Goal: Task Accomplishment & Management: Use online tool/utility

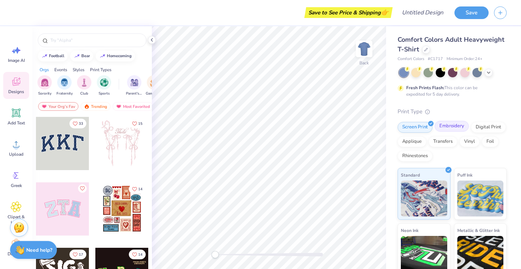
click at [450, 124] on div "Embroidery" at bounding box center [451, 126] width 34 height 11
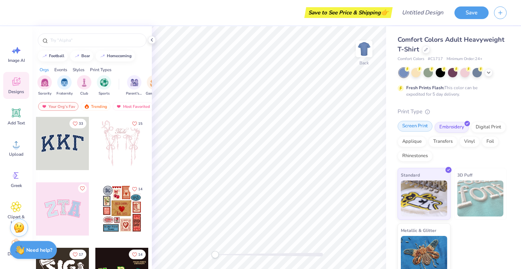
click at [422, 128] on div "Screen Print" at bounding box center [414, 126] width 35 height 11
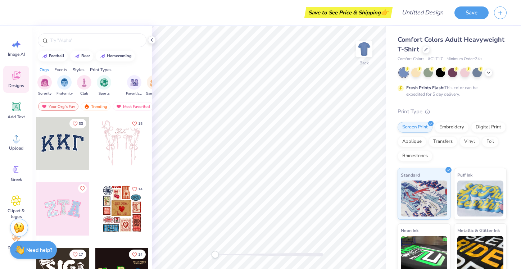
scroll to position [6, 0]
click at [83, 85] on img "filter for Club" at bounding box center [84, 82] width 8 height 8
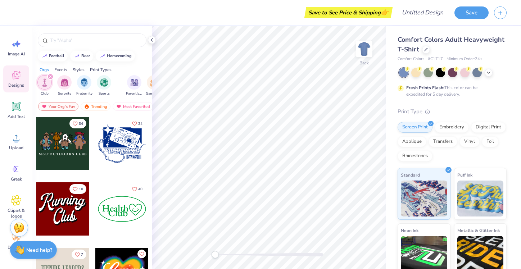
click at [60, 134] on div at bounding box center [62, 143] width 53 height 53
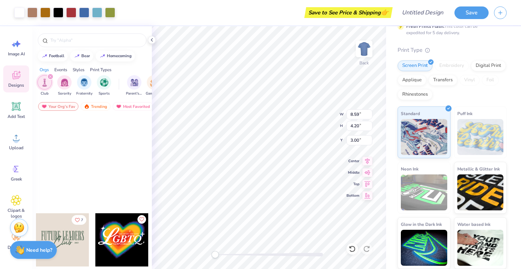
scroll to position [0, 0]
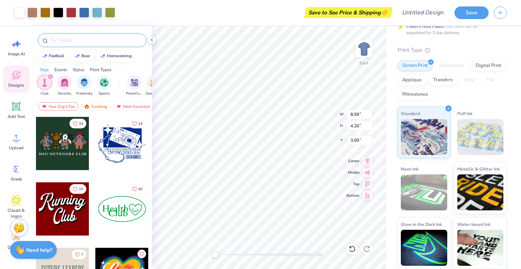
click at [79, 38] on input "text" at bounding box center [96, 40] width 92 height 7
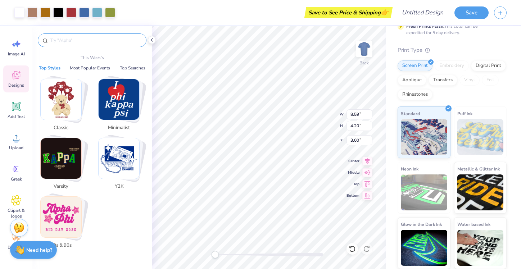
click at [227, 13] on div "Save to See Price & Shipping 👉" at bounding box center [255, 12] width 270 height 25
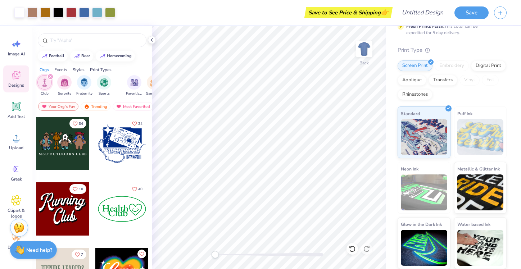
click at [363, 13] on div "Save to See Price & Shipping 👉" at bounding box center [348, 12] width 84 height 11
click at [59, 18] on div "Art colors" at bounding box center [57, 12] width 115 height 25
click at [59, 17] on div at bounding box center [58, 12] width 10 height 10
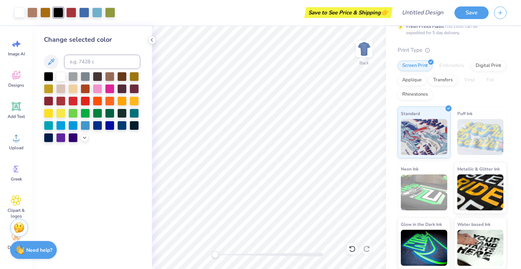
drag, startPoint x: 146, startPoint y: 29, endPoint x: 146, endPoint y: 34, distance: 5.4
click at [146, 33] on div "Change selected color" at bounding box center [91, 147] width 119 height 243
click at [147, 34] on div "Change selected color" at bounding box center [91, 147] width 119 height 243
click at [372, 50] on img at bounding box center [363, 49] width 29 height 29
click at [371, 49] on div at bounding box center [364, 49] width 17 height 17
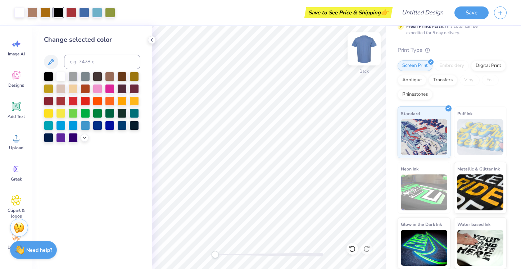
click at [372, 49] on img at bounding box center [363, 49] width 29 height 29
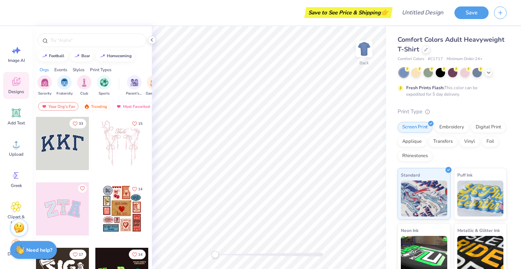
click at [510, 14] on div "Save" at bounding box center [487, 12] width 67 height 25
click at [505, 15] on div at bounding box center [500, 12] width 13 height 13
click at [500, 17] on button "button" at bounding box center [500, 11] width 13 height 13
click at [500, 15] on button "button" at bounding box center [500, 11] width 13 height 13
click at [20, 249] on img at bounding box center [19, 248] width 9 height 9
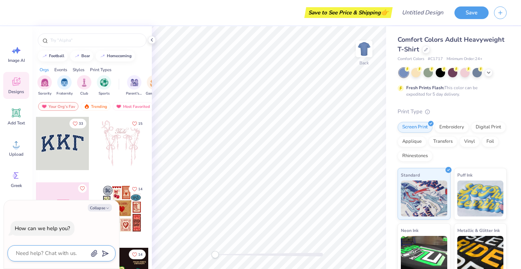
click at [44, 255] on textarea at bounding box center [51, 253] width 73 height 10
type textarea "h"
type textarea "x"
type textarea "ho"
type textarea "x"
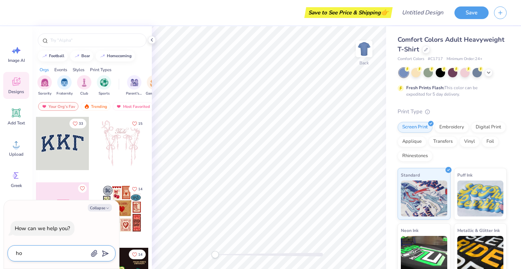
type textarea "how"
type textarea "x"
type textarea "how"
type textarea "x"
type textarea "how d"
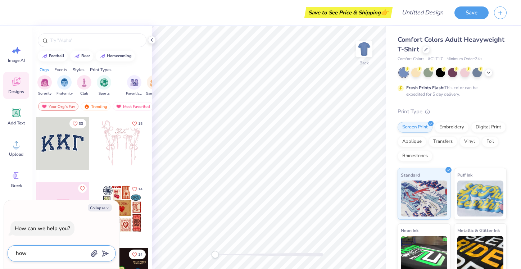
type textarea "x"
type textarea "how do"
type textarea "x"
type textarea "how do"
type textarea "x"
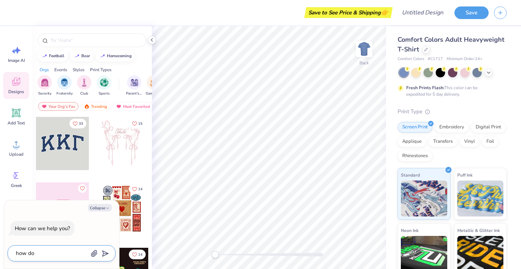
type textarea "how do i"
type textarea "x"
type textarea "how do i"
type textarea "x"
type textarea "how do i c"
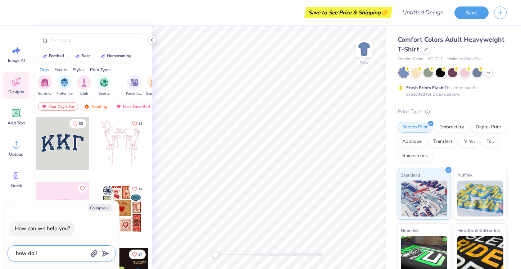
type textarea "x"
type textarea "how do i ch"
type textarea "x"
type textarea "how do i cha"
type textarea "x"
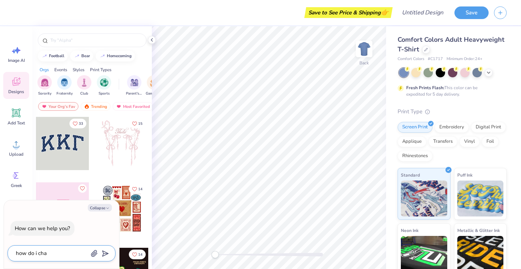
type textarea "how do i chan"
type textarea "x"
type textarea "how do i chang"
type textarea "x"
type textarea "how do i change"
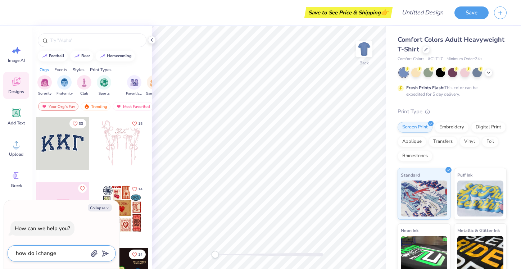
type textarea "x"
type textarea "how do i change"
type textarea "x"
type textarea "how do i change f"
type textarea "x"
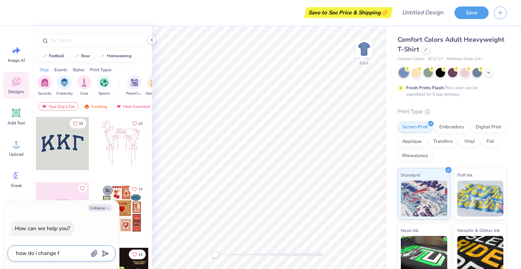
type textarea "how do i change fr"
type textarea "x"
type textarea "how do i change fro"
type textarea "x"
type textarea "how do i change from"
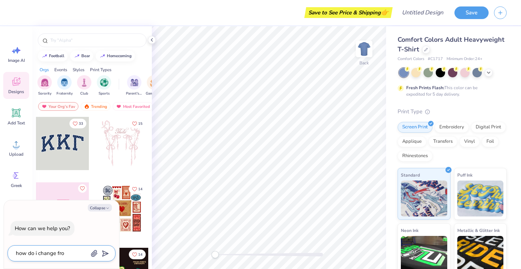
type textarea "x"
type textarea "how do i change from"
type textarea "x"
type textarea "how do i change from a"
type textarea "x"
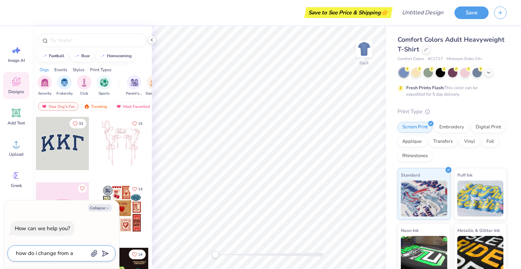
type textarea "how do i change from a"
type textarea "x"
type textarea "how do i change from a s"
type textarea "x"
type textarea "how do i change from a sh"
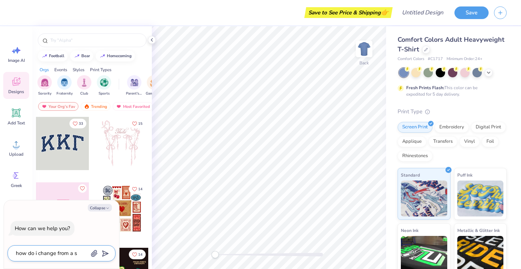
type textarea "x"
type textarea "how do i change from a shi"
type textarea "x"
type textarea "how do i change from a shir"
type textarea "x"
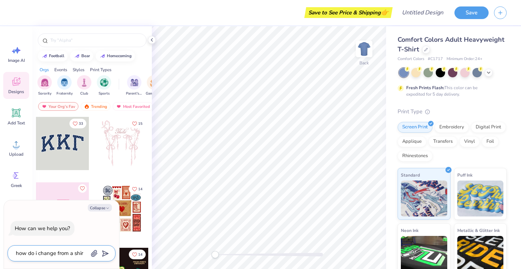
type textarea "how do i change from a shirt"
type textarea "x"
type textarea "how do i change from a shirt"
type textarea "x"
type textarea "how do i change from a shirt t"
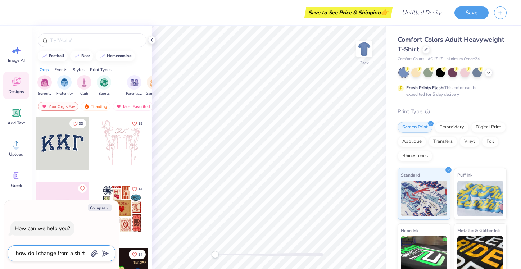
type textarea "x"
type textarea "how do i change from a shirt to"
type textarea "x"
type textarea "how do i change from a shirt to"
type textarea "x"
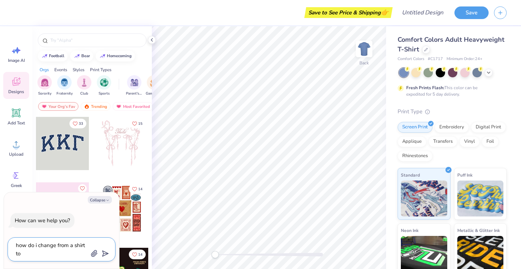
type textarea "how do i change from a shirt to s"
type textarea "x"
type textarea "how do i change from a shirt to"
type textarea "x"
type textarea "how do i change from a shirt to a"
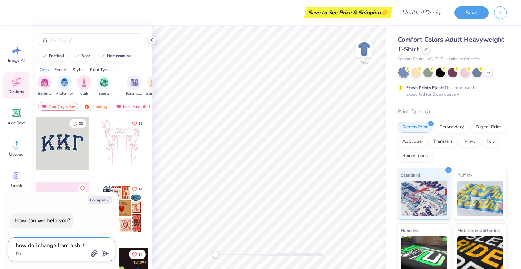
type textarea "x"
type textarea "how do i change from a shirt to a"
type textarea "x"
type textarea "how do i change from a shirt to a x"
type textarea "x"
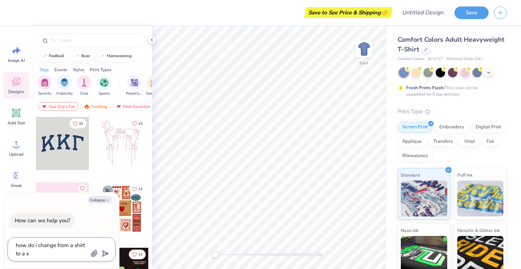
type textarea "how do i change from a shirt to a"
type textarea "x"
type textarea "how do i change from a shirt to a s"
type textarea "x"
type textarea "how do i change from a shirt to a sw"
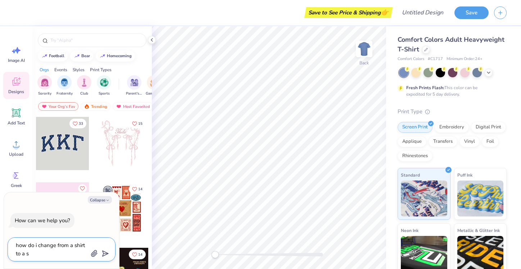
type textarea "x"
type textarea "how do i change from a shirt to a swe"
type textarea "x"
type textarea "how do i change from a shirt to a swea"
type textarea "x"
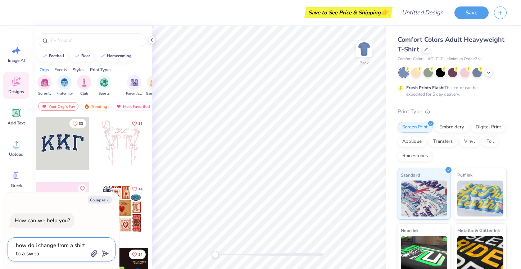
type textarea "how do i change from a shirt to a sweat"
type textarea "x"
type textarea "how do i change from a shirt to a sweats"
type textarea "x"
type textarea "how do i change from a shirt to a sweatsh"
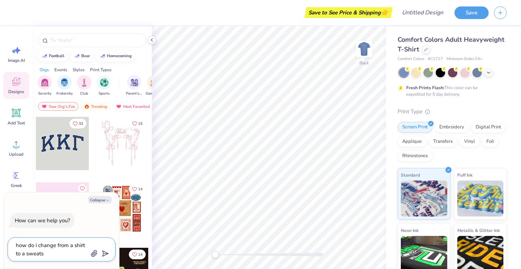
type textarea "x"
type textarea "how do i change from a shirt to a sweatshi"
type textarea "x"
type textarea "how do i change from a shirt to a sweatshir"
type textarea "x"
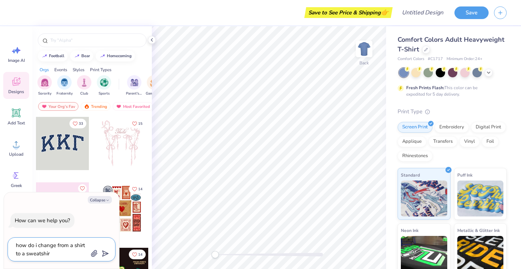
type textarea "how do i change from a shirt to a sweatshirt"
type textarea "x"
type textarea "how do i change from a shirt to a sweatshirt'"
type textarea "x"
type textarea "how do i change from a shirt to a sweatshirt"
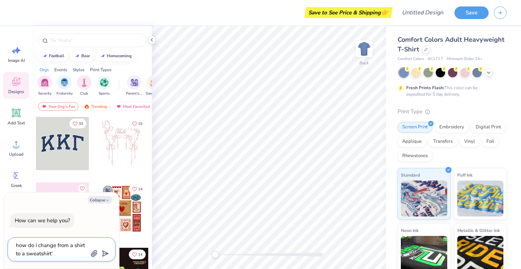
type textarea "x"
type textarea "how do i change from a shirt to a sweatshirt"
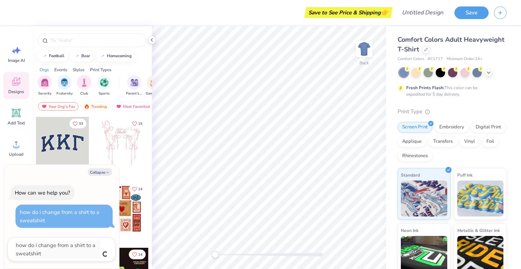
type textarea "x"
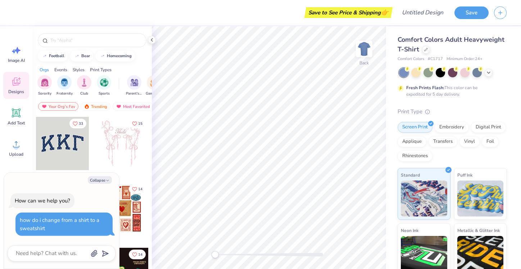
click at [57, 206] on div "How can we help you?" at bounding box center [42, 200] width 64 height 15
click at [66, 253] on textarea at bounding box center [51, 253] width 73 height 10
click at [93, 181] on button "Collapse" at bounding box center [100, 180] width 24 height 8
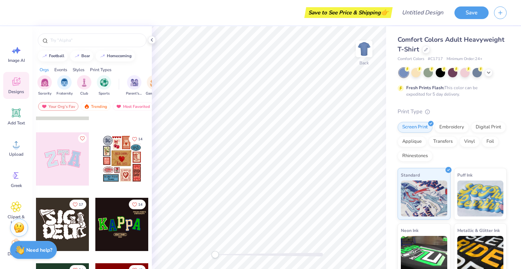
scroll to position [6, 0]
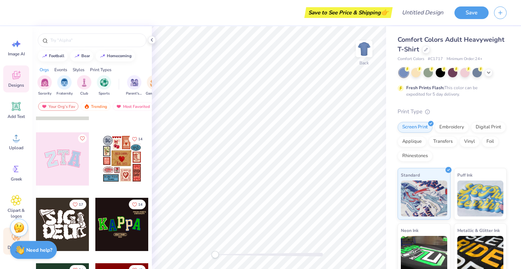
click at [8, 243] on div "Decorate" at bounding box center [16, 241] width 26 height 27
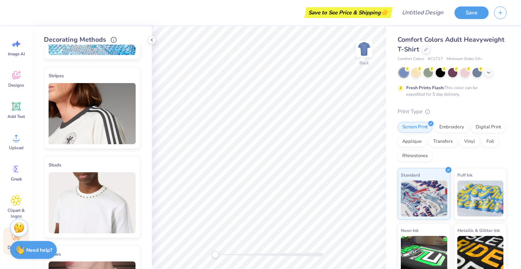
scroll to position [0, 0]
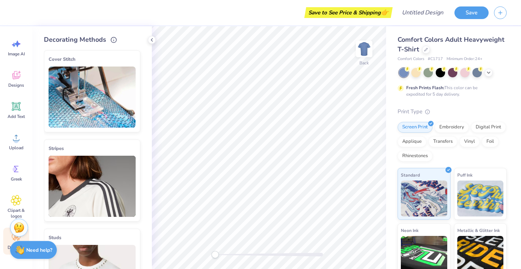
click at [149, 39] on icon at bounding box center [152, 40] width 6 height 6
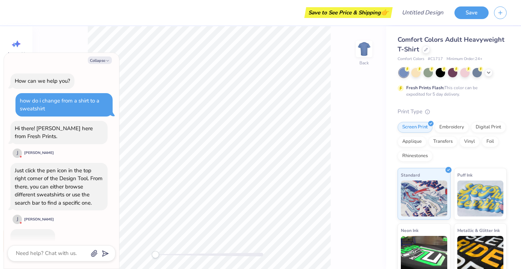
scroll to position [200, 0]
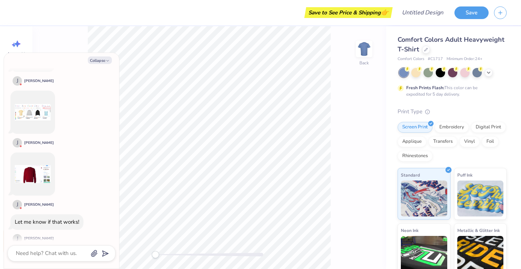
click at [114, 68] on div "How can we help you? how do i change from a shirt to a sweatshirt Hi there! Jon…" at bounding box center [62, 58] width 108 height 383
click at [106, 54] on div "Collapse How can we help you? how do i change from a shirt to a sweatshirt Hi t…" at bounding box center [61, 161] width 115 height 216
click at [105, 58] on button "Collapse" at bounding box center [100, 60] width 24 height 8
type textarea "x"
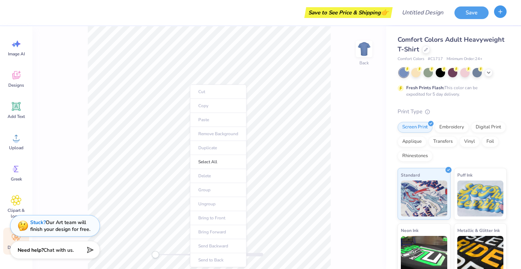
click at [497, 12] on icon "button" at bounding box center [500, 12] width 6 height 6
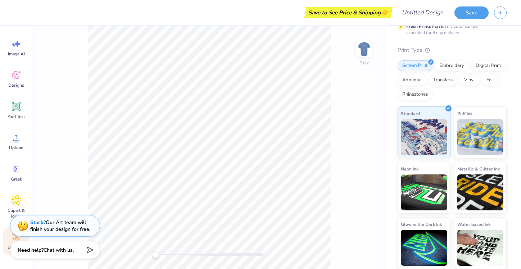
scroll to position [0, 0]
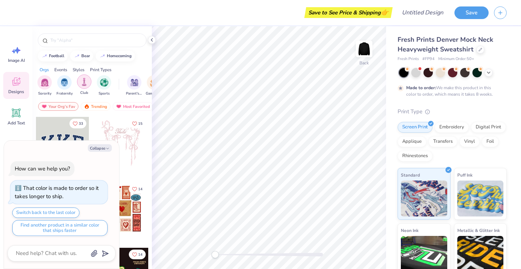
click at [85, 88] on div "filter for Club" at bounding box center [84, 81] width 14 height 14
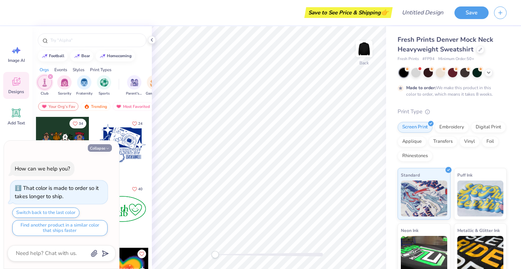
click at [105, 150] on icon "button" at bounding box center [107, 148] width 4 height 4
type textarea "x"
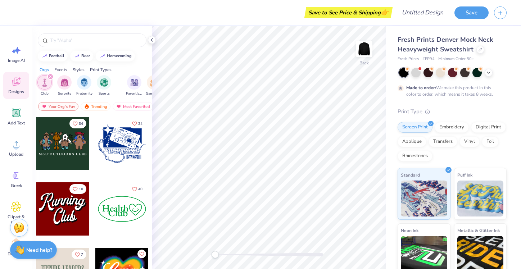
click at [63, 150] on div at bounding box center [62, 143] width 53 height 53
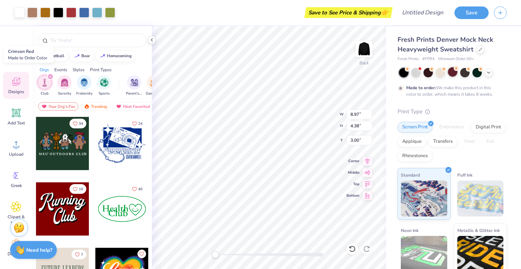
click at [451, 75] on div at bounding box center [452, 71] width 9 height 9
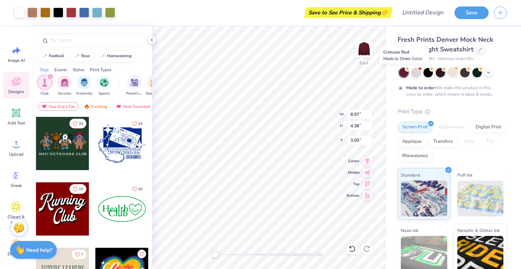
click at [403, 74] on div at bounding box center [403, 72] width 9 height 9
click at [491, 70] on icon at bounding box center [488, 72] width 6 height 6
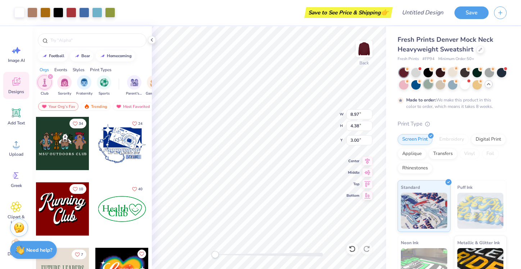
click at [433, 86] on div at bounding box center [427, 83] width 9 height 9
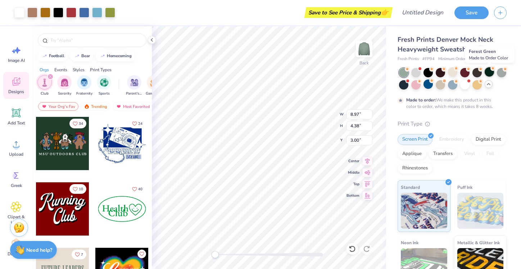
click at [490, 71] on div at bounding box center [488, 71] width 9 height 9
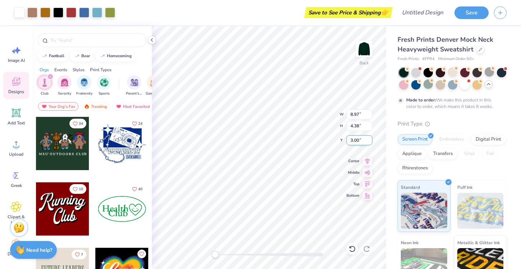
type input "8.93"
type input "0.44"
type input "7.27"
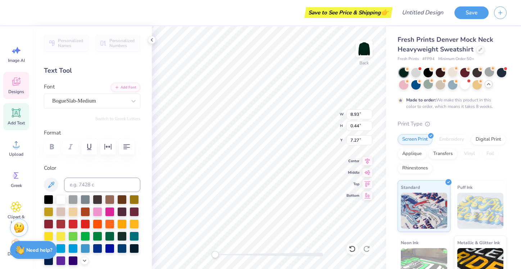
scroll to position [6, 5]
type textarea "M"
type textarea "RESIDENT STUDENT ORGANIZATION"
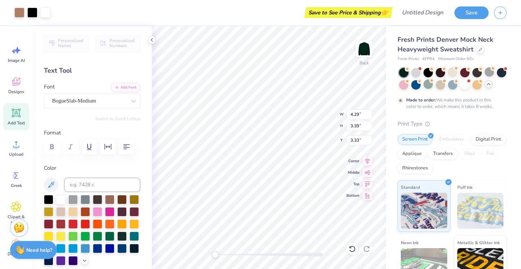
type input "4.29"
type input "3.39"
type input "3.33"
type input "2.67"
type input "3.36"
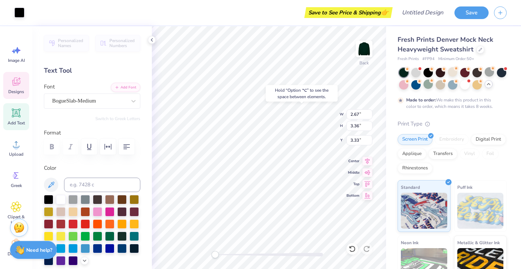
type input "2.61"
type input "2.91"
type input "3.74"
type textarea "M"
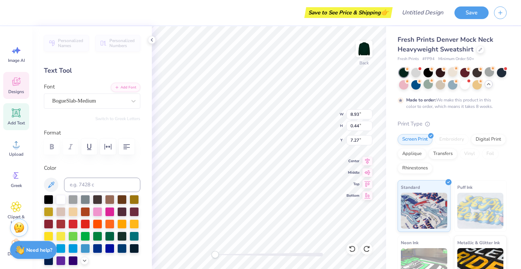
type textarea "RESIDENT STUDENT ORGANIZATION"
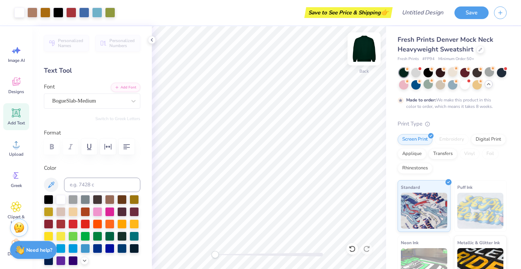
click at [364, 52] on img at bounding box center [363, 49] width 29 height 29
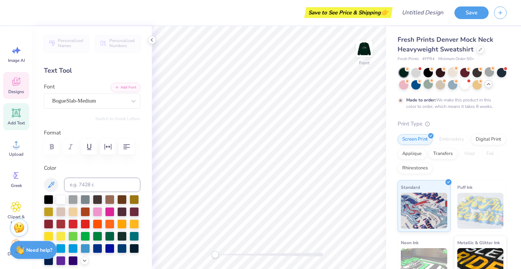
click at [14, 80] on icon at bounding box center [16, 81] width 11 height 11
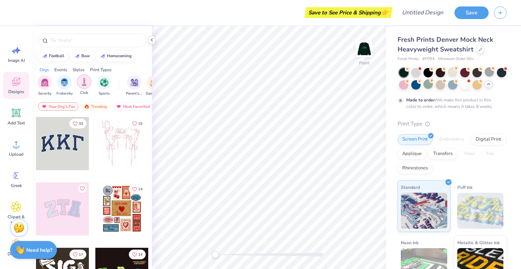
click at [90, 81] on div "filter for Club" at bounding box center [84, 81] width 14 height 14
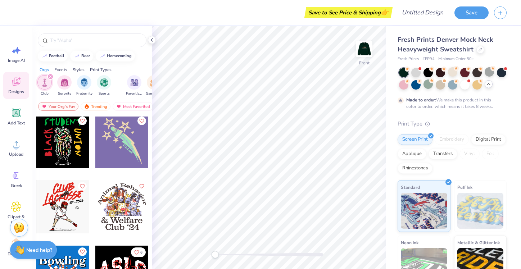
scroll to position [1002, 0]
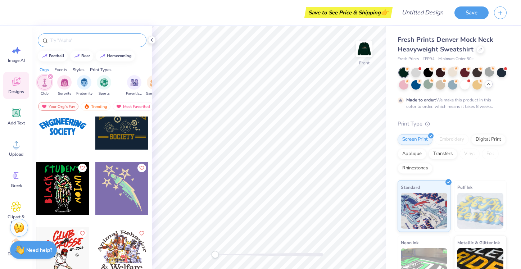
click at [66, 39] on input "text" at bounding box center [96, 40] width 92 height 7
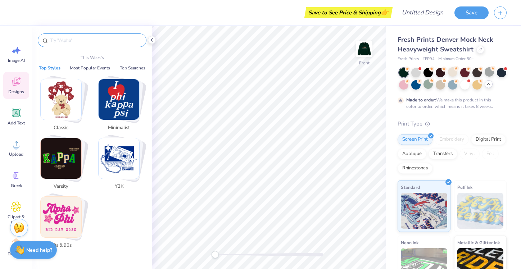
type input "R"
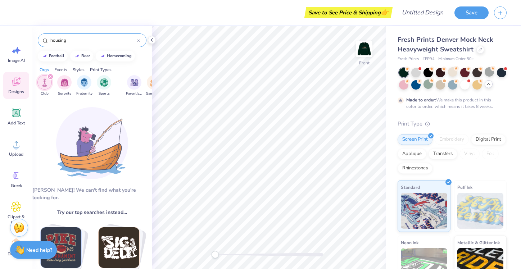
click at [73, 38] on input "housing" at bounding box center [93, 40] width 87 height 7
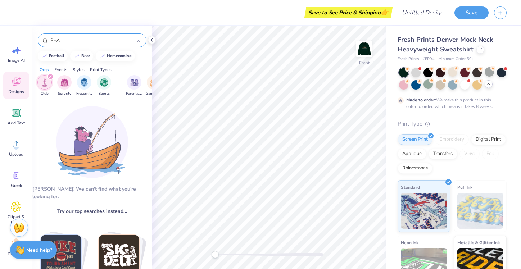
scroll to position [0, 0]
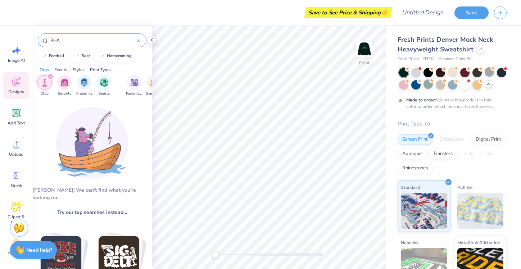
click at [69, 42] on input "RHA" at bounding box center [93, 40] width 87 height 7
type input "moose"
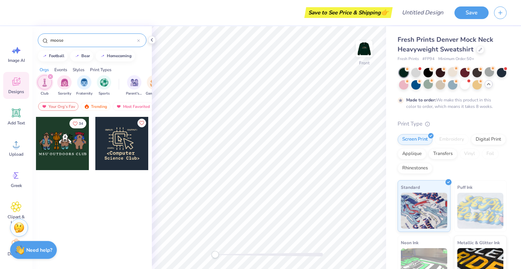
click at [47, 78] on div "filter for Club" at bounding box center [50, 76] width 6 height 6
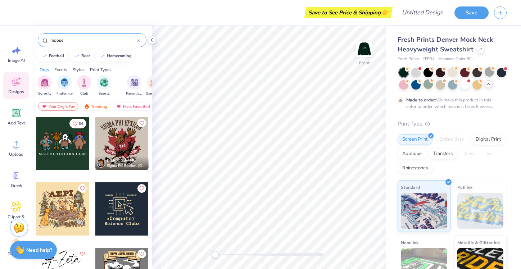
click at [69, 39] on input "moose" at bounding box center [93, 40] width 87 height 7
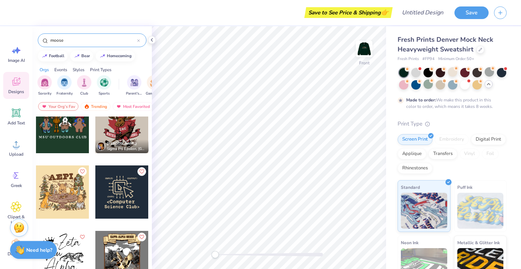
scroll to position [1, 0]
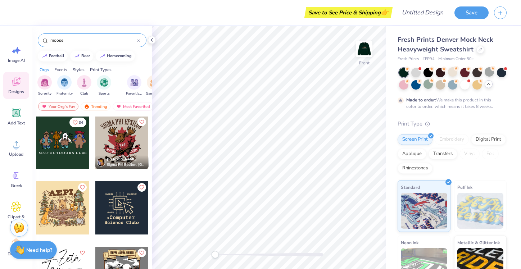
click at [511, 11] on div "Save" at bounding box center [487, 12] width 67 height 25
click at [502, 14] on icon "button" at bounding box center [500, 12] width 6 height 6
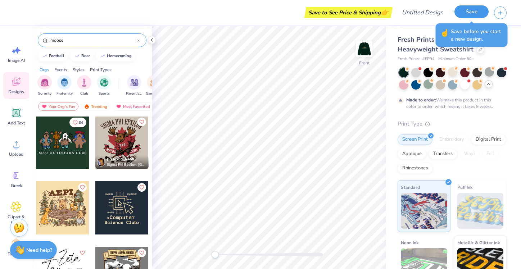
click at [466, 6] on button "Save" at bounding box center [471, 11] width 34 height 13
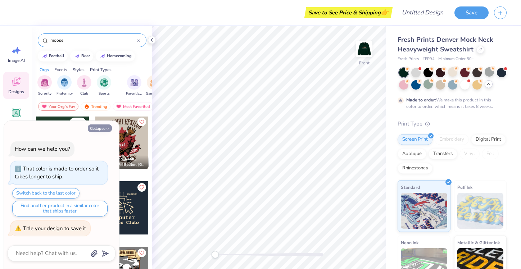
click at [106, 128] on icon "button" at bounding box center [107, 129] width 4 height 4
type textarea "x"
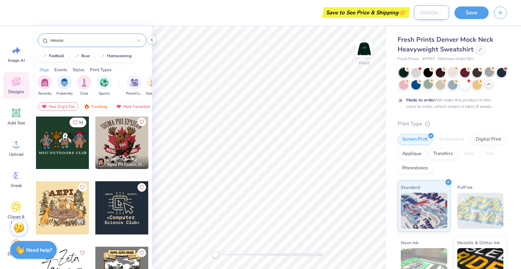
click at [424, 14] on input "Design Title" at bounding box center [430, 12] width 35 height 14
type input "RSO"
click at [464, 14] on button "Save" at bounding box center [471, 11] width 34 height 13
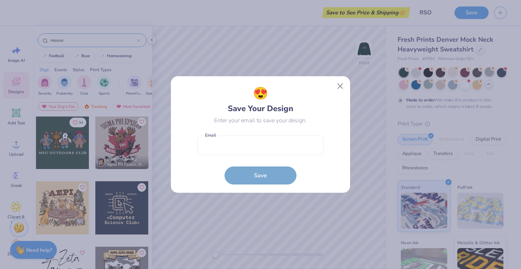
click at [250, 124] on div "Enter your email to save your design." at bounding box center [260, 120] width 93 height 9
click at [249, 132] on form "Email is a required field Email Save" at bounding box center [260, 158] width 127 height 53
click at [247, 137] on input "email" at bounding box center [260, 146] width 127 height 20
type input "nolasr632@oneonta.edu"
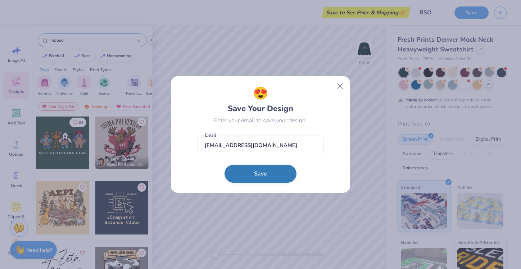
click at [241, 175] on button "Save" at bounding box center [260, 174] width 72 height 18
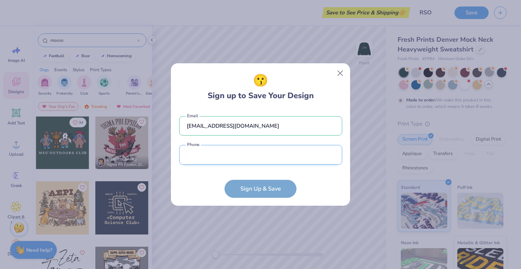
click at [236, 149] on input "tel" at bounding box center [260, 155] width 163 height 20
type input "(631) 432-5983"
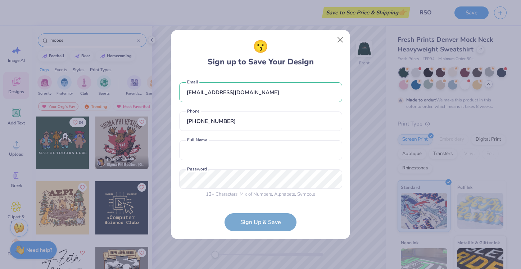
click at [225, 139] on div "nolasr632@oneonta.edu Email (631) 432-5983 Phone Full Name is a required field …" at bounding box center [260, 138] width 163 height 127
click at [227, 153] on input "text" at bounding box center [260, 150] width 163 height 20
click at [219, 156] on input "Sarah Rose Nolan" at bounding box center [260, 150] width 163 height 20
click at [208, 150] on input "Sarah Rose Nolan" at bounding box center [260, 150] width 163 height 20
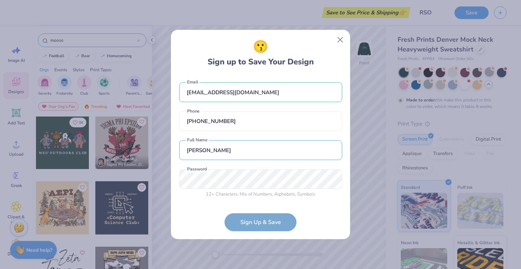
type input "Sarah Nolan"
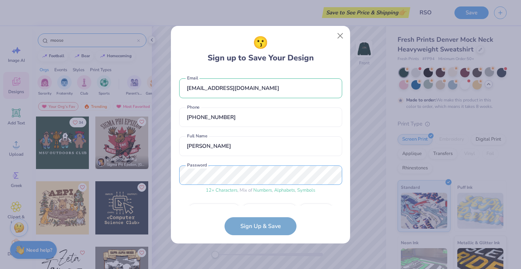
scroll to position [19, 0]
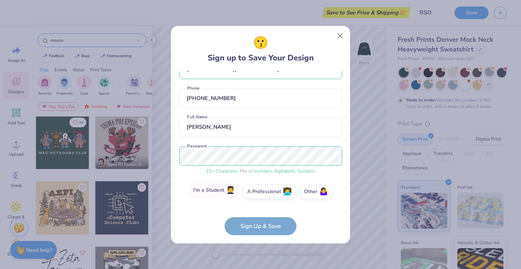
click at [223, 196] on label "I'm a Student 🧑‍🎓" at bounding box center [214, 190] width 50 height 14
click at [258, 210] on input "I'm a Student 🧑‍🎓" at bounding box center [260, 212] width 5 height 5
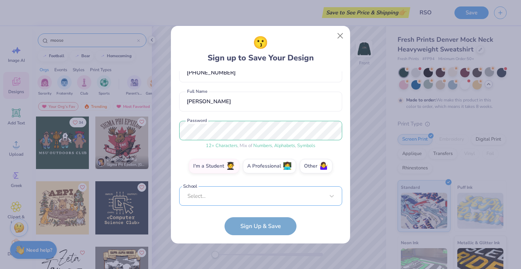
click at [233, 193] on div "Select..." at bounding box center [260, 196] width 163 height 20
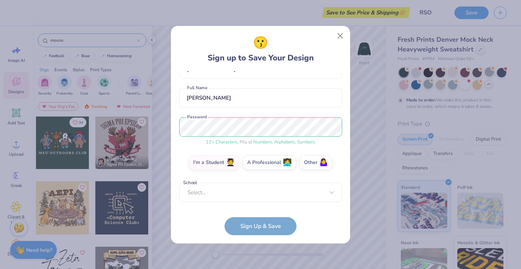
click at [246, 230] on form "nolasr632@oneonta.edu Email (631) 432-5983 Phone Sarah Nolan Full Name 12 + Cha…" at bounding box center [260, 153] width 163 height 164
click at [231, 194] on div "Select..." at bounding box center [260, 193] width 163 height 20
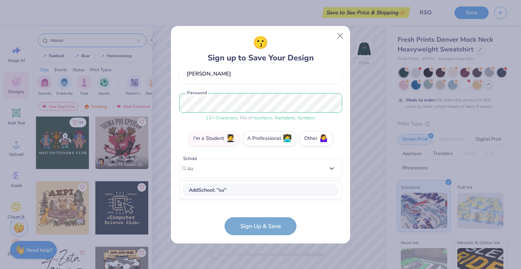
type input "s"
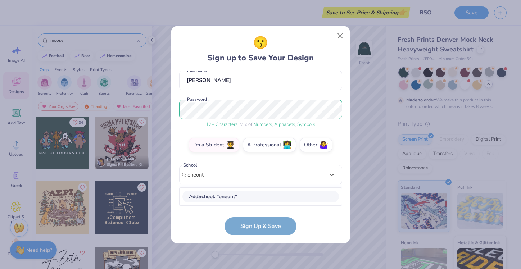
type input "oneont"
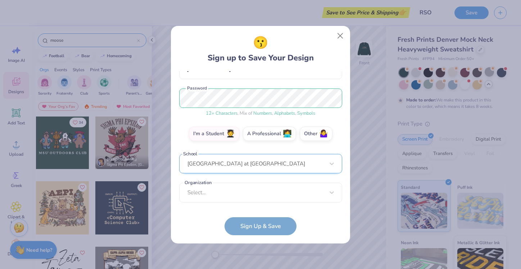
click at [217, 169] on div "SUNY College at Oneonta" at bounding box center [260, 164] width 163 height 20
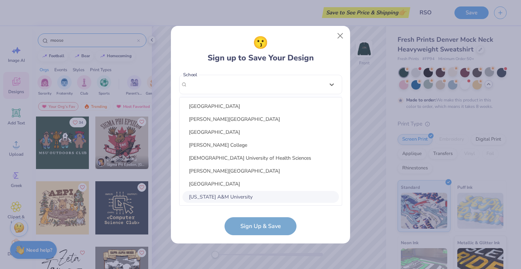
click at [211, 228] on form "nolasr632@oneonta.edu Email (631) 432-5983 Phone Sarah Nolan Full Name 12 + Cha…" at bounding box center [260, 153] width 163 height 164
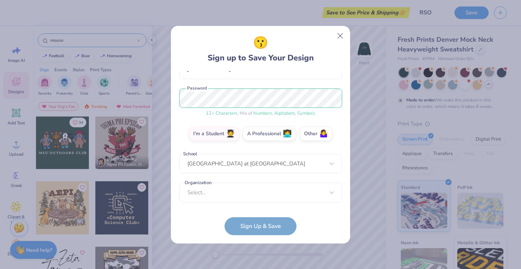
click at [231, 220] on form "nolasr632@oneonta.edu Email (631) 432-5983 Phone Sarah Nolan Full Name 12 + Cha…" at bounding box center [260, 153] width 163 height 164
click at [233, 222] on form "nolasr632@oneonta.edu Email (631) 432-5983 Phone Sarah Nolan Full Name 12 + Cha…" at bounding box center [260, 153] width 163 height 164
click at [228, 192] on div "Select..." at bounding box center [260, 193] width 163 height 20
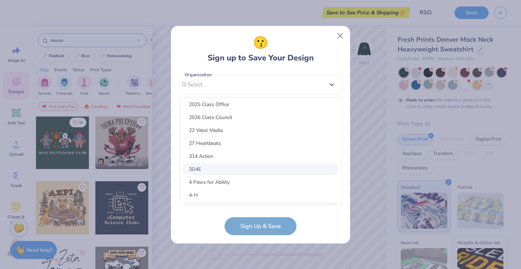
scroll to position [0, 0]
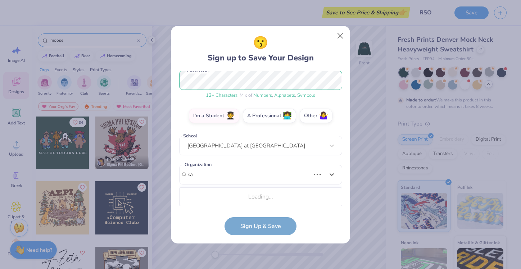
type input "k"
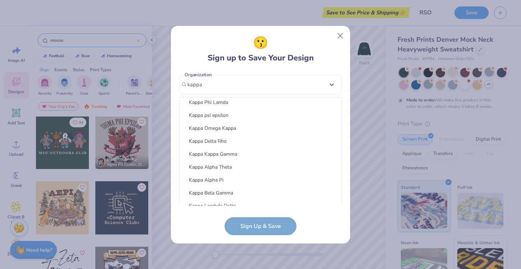
scroll to position [276, 0]
click at [255, 187] on div "Kappa Beta Gamma" at bounding box center [260, 193] width 156 height 12
type input "kappa"
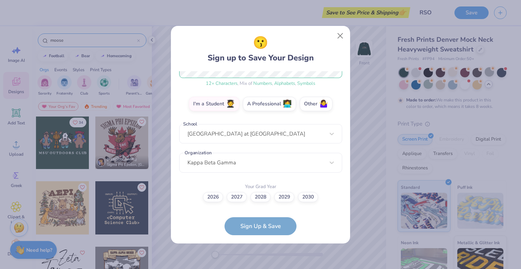
scroll to position [106, 0]
click at [239, 199] on label "2027" at bounding box center [236, 196] width 20 height 10
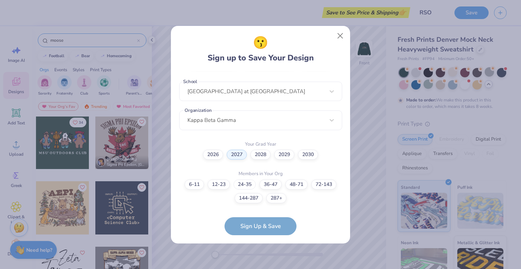
click at [239, 187] on label "24-35" at bounding box center [244, 184] width 22 height 10
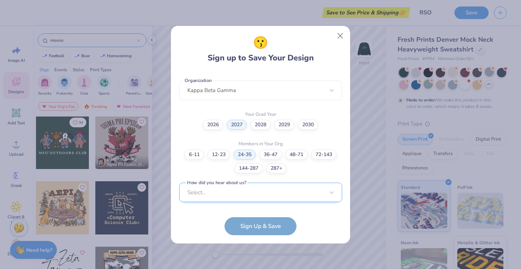
click at [235, 191] on div "Select..." at bounding box center [260, 193] width 163 height 20
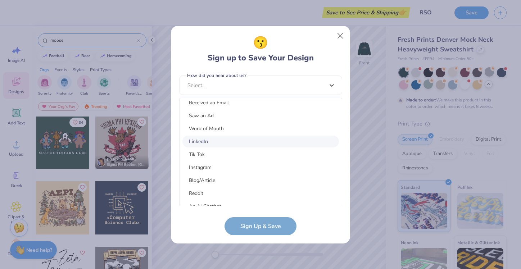
scroll to position [70, 0]
click at [212, 125] on div "Word of Mouth" at bounding box center [260, 127] width 156 height 12
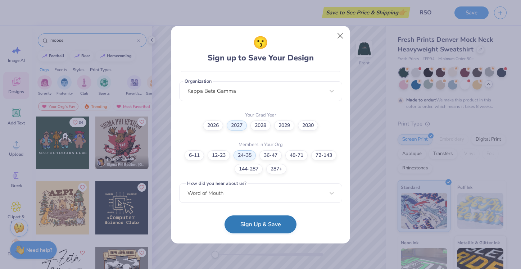
click at [256, 225] on button "Sign Up & Save" at bounding box center [260, 224] width 72 height 18
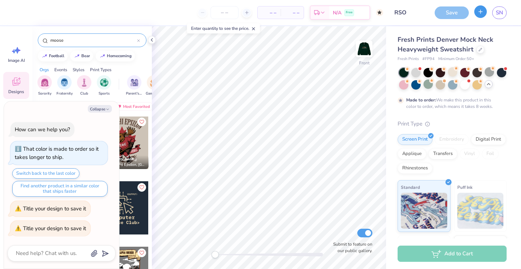
click at [475, 13] on button "button" at bounding box center [480, 11] width 13 height 13
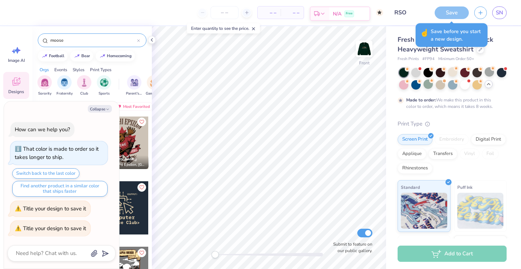
click at [338, 9] on div "N/A Free" at bounding box center [349, 13] width 40 height 13
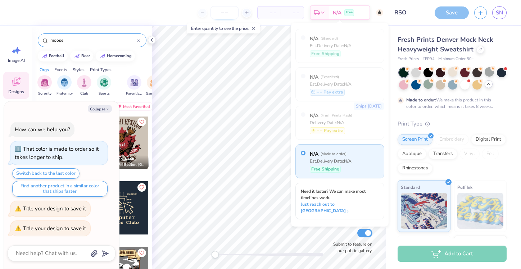
click at [220, 6] on input "number" at bounding box center [224, 12] width 28 height 13
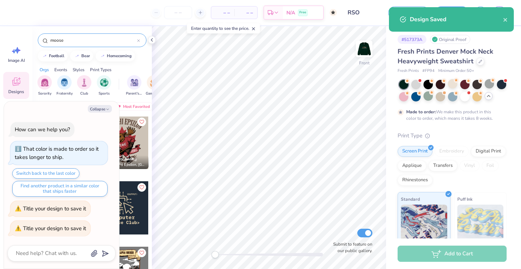
type textarea "x"
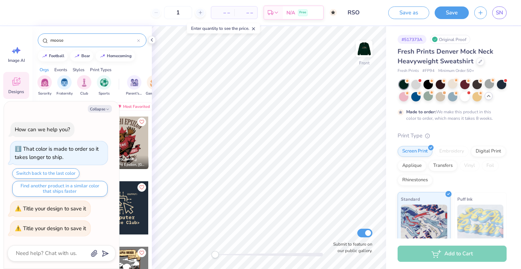
type input "10"
type textarea "x"
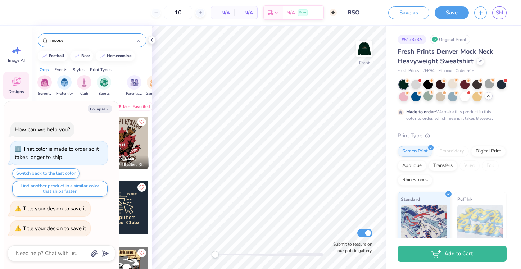
type input "50"
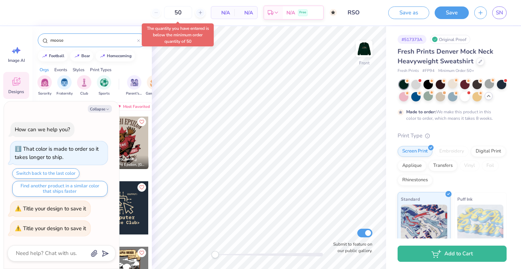
click at [232, 9] on div "N/A Per Item" at bounding box center [222, 12] width 23 height 12
click at [227, 11] on span "N/A" at bounding box center [222, 13] width 14 height 8
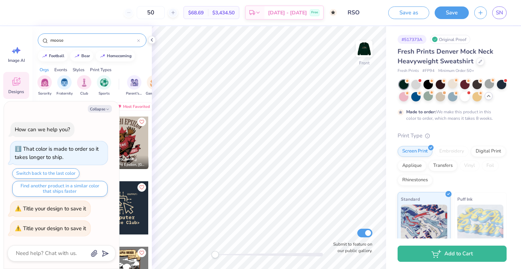
click at [129, 17] on div "50 $68.69 Per Item $3,434.50 Total Est. Delivery Nov 2 - 5 Free" at bounding box center [178, 12] width 317 height 25
click at [481, 13] on icon "button" at bounding box center [480, 12] width 6 height 6
type textarea "x"
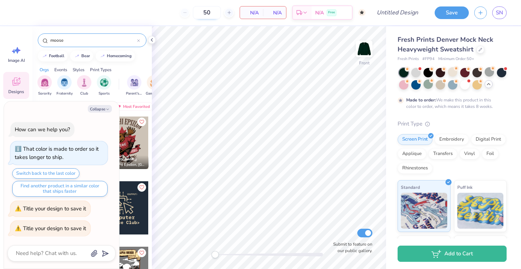
click at [208, 11] on input "50" at bounding box center [207, 12] width 28 height 13
click at [109, 110] on icon "button" at bounding box center [107, 109] width 4 height 4
type textarea "x"
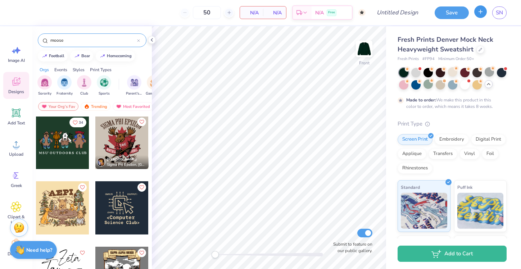
click at [485, 16] on div "SN" at bounding box center [490, 12] width 32 height 13
click at [362, 235] on input "Submit to feature on our public gallery." at bounding box center [364, 233] width 15 height 9
checkbox input "false"
click at [46, 210] on div at bounding box center [62, 207] width 53 height 53
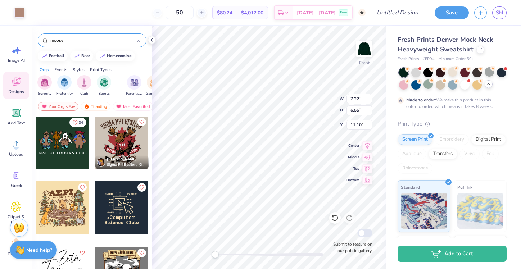
type input "5.91"
type input "1.78"
type input "8.87"
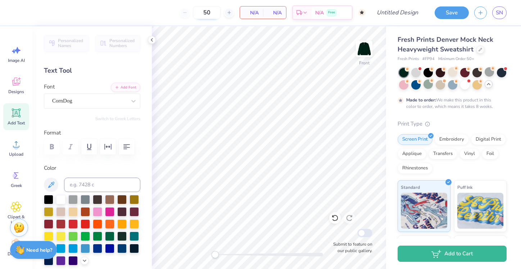
drag, startPoint x: 237, startPoint y: 13, endPoint x: 213, endPoint y: 10, distance: 24.0
click at [237, 13] on div "50 N/A Per Item N/A Total Est. Delivery N/A Free" at bounding box center [192, 12] width 345 height 25
click at [192, 7] on div "50" at bounding box center [207, 12] width 54 height 13
click at [209, 10] on input "50" at bounding box center [207, 12] width 28 height 13
drag, startPoint x: 240, startPoint y: 10, endPoint x: 246, endPoint y: 10, distance: 5.4
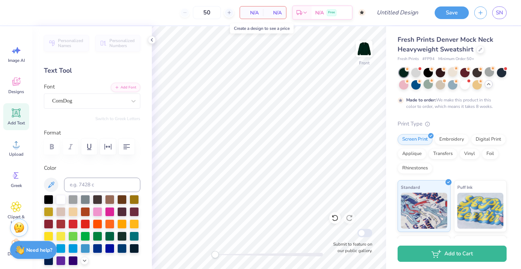
click at [240, 10] on div "N/A Per Item" at bounding box center [251, 12] width 23 height 12
click at [261, 10] on div "N/A Per Item" at bounding box center [251, 12] width 23 height 12
click at [250, 13] on span "N/A" at bounding box center [251, 13] width 14 height 8
click at [230, 17] on div at bounding box center [229, 13] width 10 height 10
type input "51"
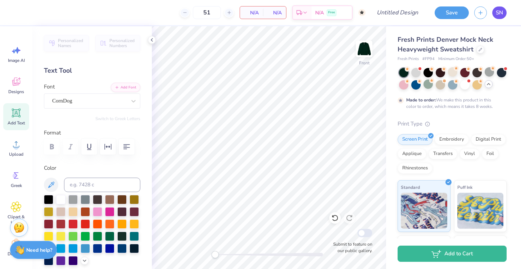
click at [498, 14] on span "SN" at bounding box center [498, 13] width 7 height 8
click at [498, 15] on span "SN" at bounding box center [498, 13] width 7 height 8
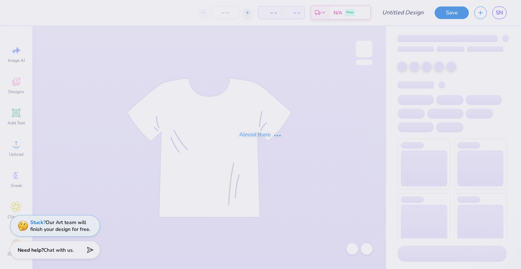
type input "RSO"
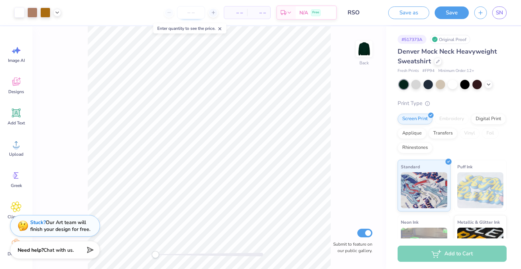
click at [187, 8] on input "number" at bounding box center [191, 12] width 28 height 13
click at [198, 17] on input "number" at bounding box center [191, 12] width 28 height 13
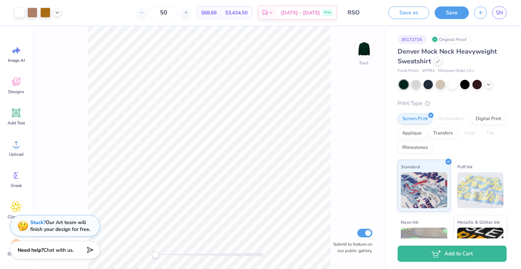
type input "50"
click at [216, 14] on span "$68.69" at bounding box center [208, 13] width 15 height 8
click at [479, 16] on button "button" at bounding box center [480, 11] width 13 height 13
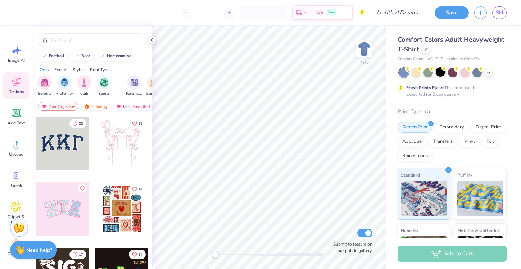
click at [444, 73] on div at bounding box center [439, 71] width 9 height 9
click at [486, 74] on icon at bounding box center [488, 72] width 6 height 6
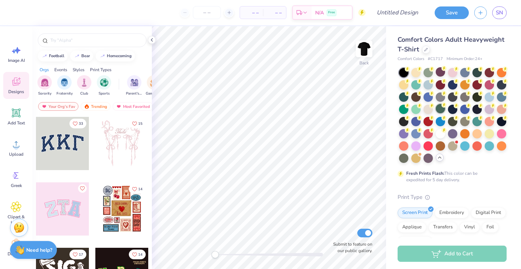
click at [445, 108] on div at bounding box center [439, 108] width 9 height 9
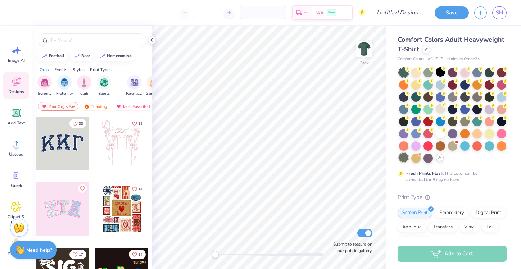
click at [408, 160] on div at bounding box center [403, 157] width 9 height 9
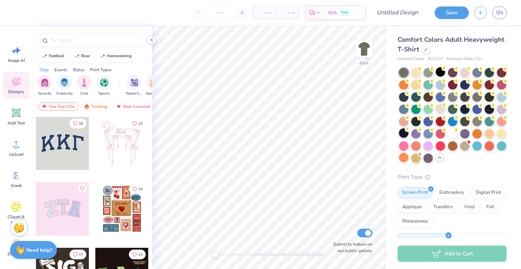
drag, startPoint x: 463, startPoint y: 138, endPoint x: 462, endPoint y: 130, distance: 8.3
click at [463, 138] on div at bounding box center [452, 115] width 107 height 95
click at [420, 122] on div at bounding box center [415, 120] width 9 height 9
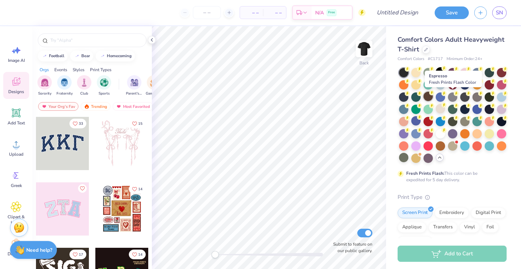
click at [433, 97] on div at bounding box center [427, 96] width 9 height 9
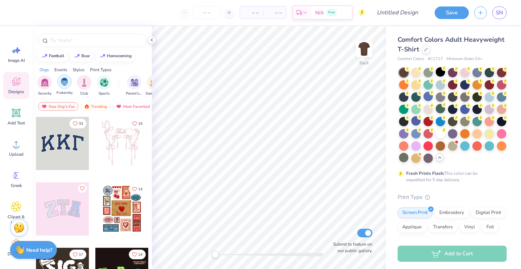
click at [84, 84] on img "filter for Club" at bounding box center [84, 82] width 8 height 8
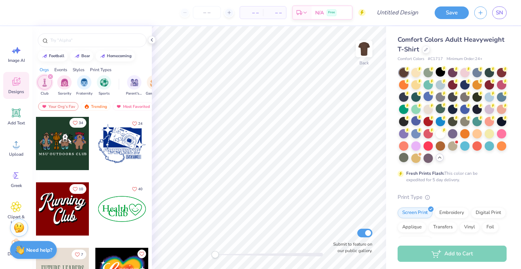
click at [69, 126] on button "34" at bounding box center [77, 123] width 17 height 10
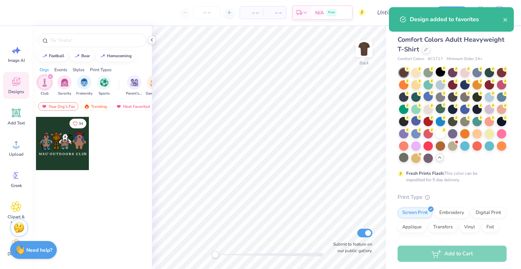
click at [58, 140] on div at bounding box center [62, 143] width 53 height 53
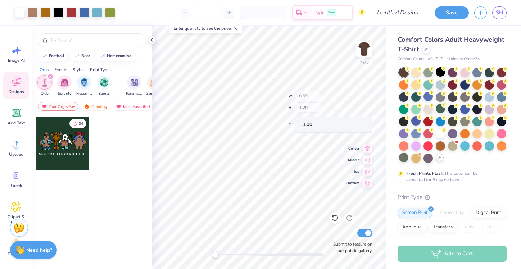
type input "8.55"
type input "0.42"
type input "9.17"
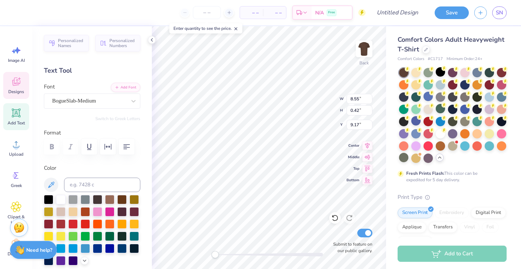
scroll to position [6, 2]
type textarea "RESIDENT STUDENT ORGANIZATION"
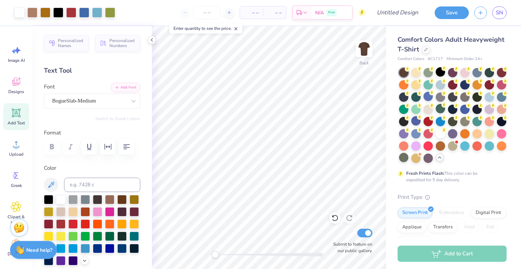
scroll to position [12, 0]
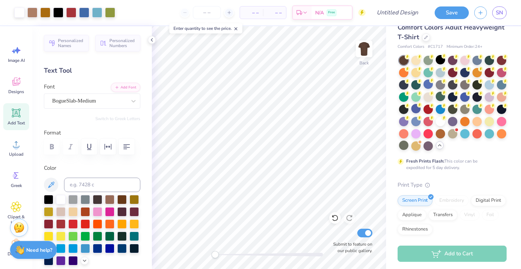
click at [452, 206] on div "Embroidery" at bounding box center [451, 200] width 34 height 11
click at [446, 167] on div "Fresh Prints Flash: This color can be expedited for 5 day delivery." at bounding box center [451, 113] width 109 height 115
